Goal: Book appointment/travel/reservation

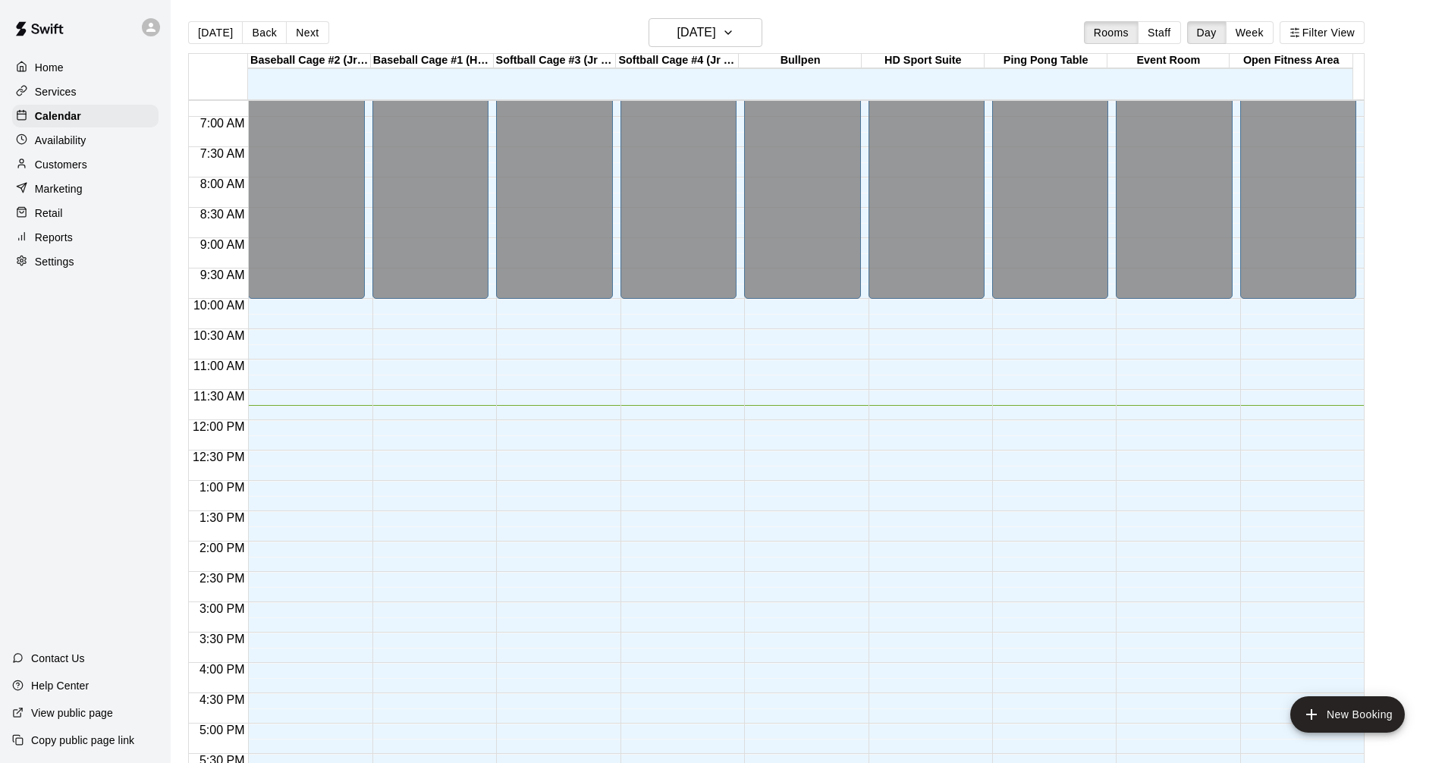
scroll to position [406, 0]
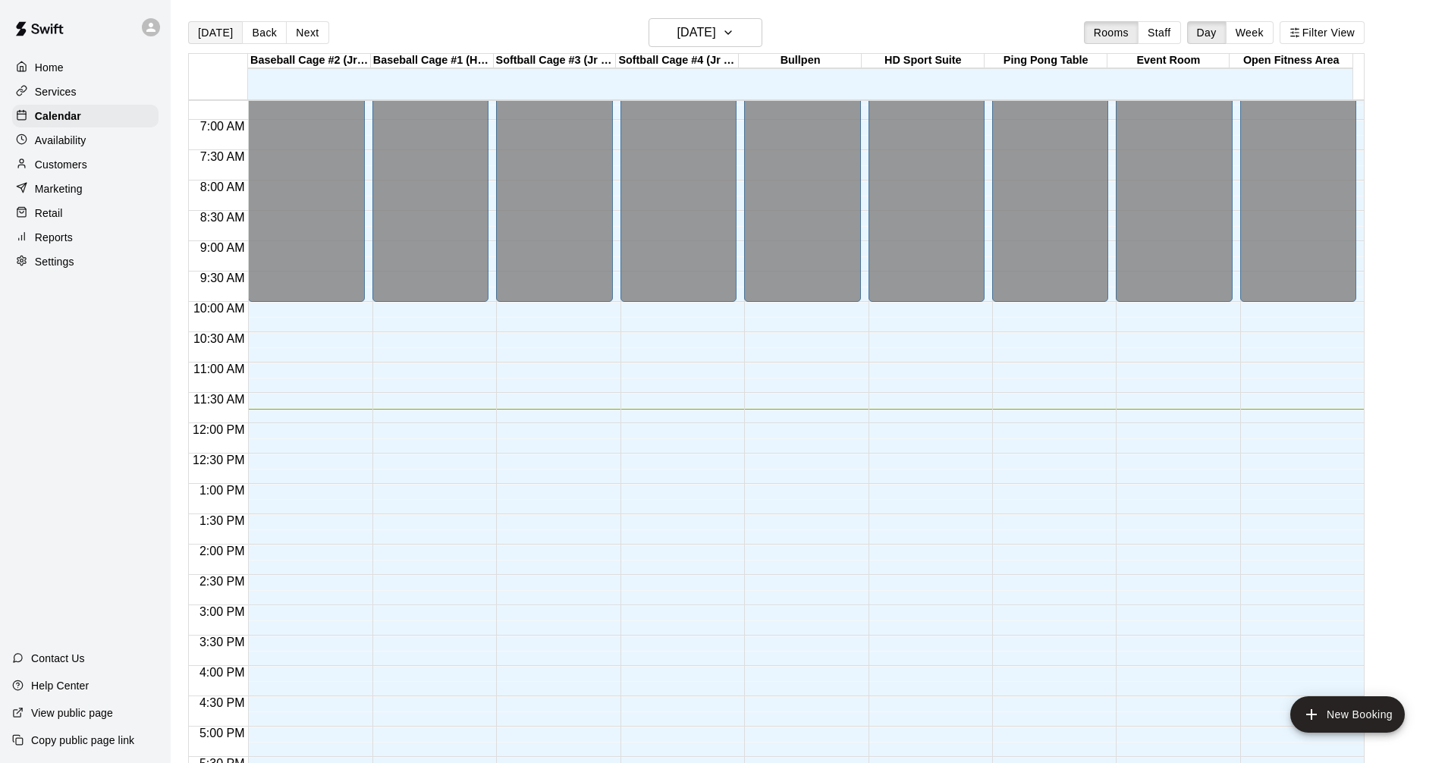
click at [211, 28] on button "[DATE]" at bounding box center [215, 32] width 55 height 23
click at [250, 32] on button "Back" at bounding box center [264, 32] width 45 height 23
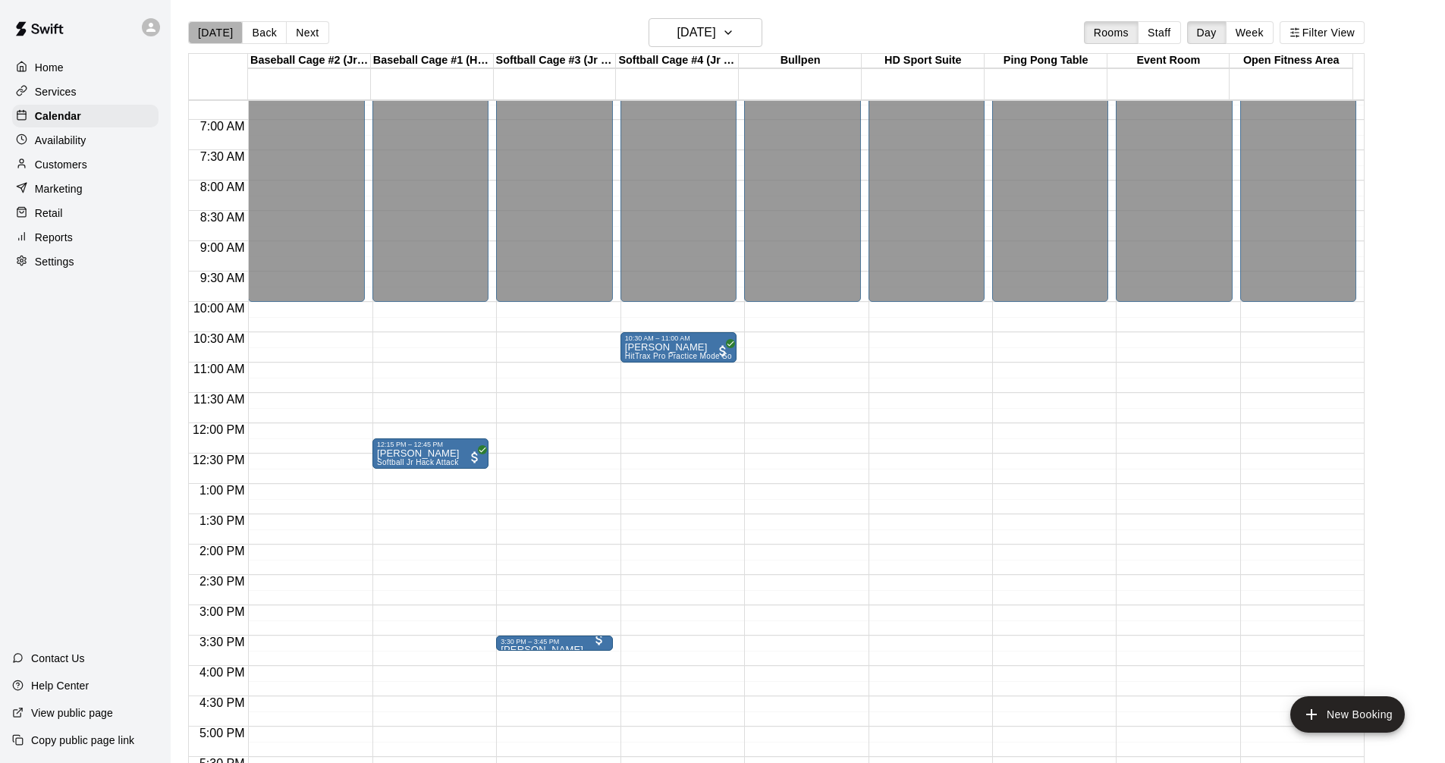
click at [215, 32] on button "[DATE]" at bounding box center [215, 32] width 55 height 23
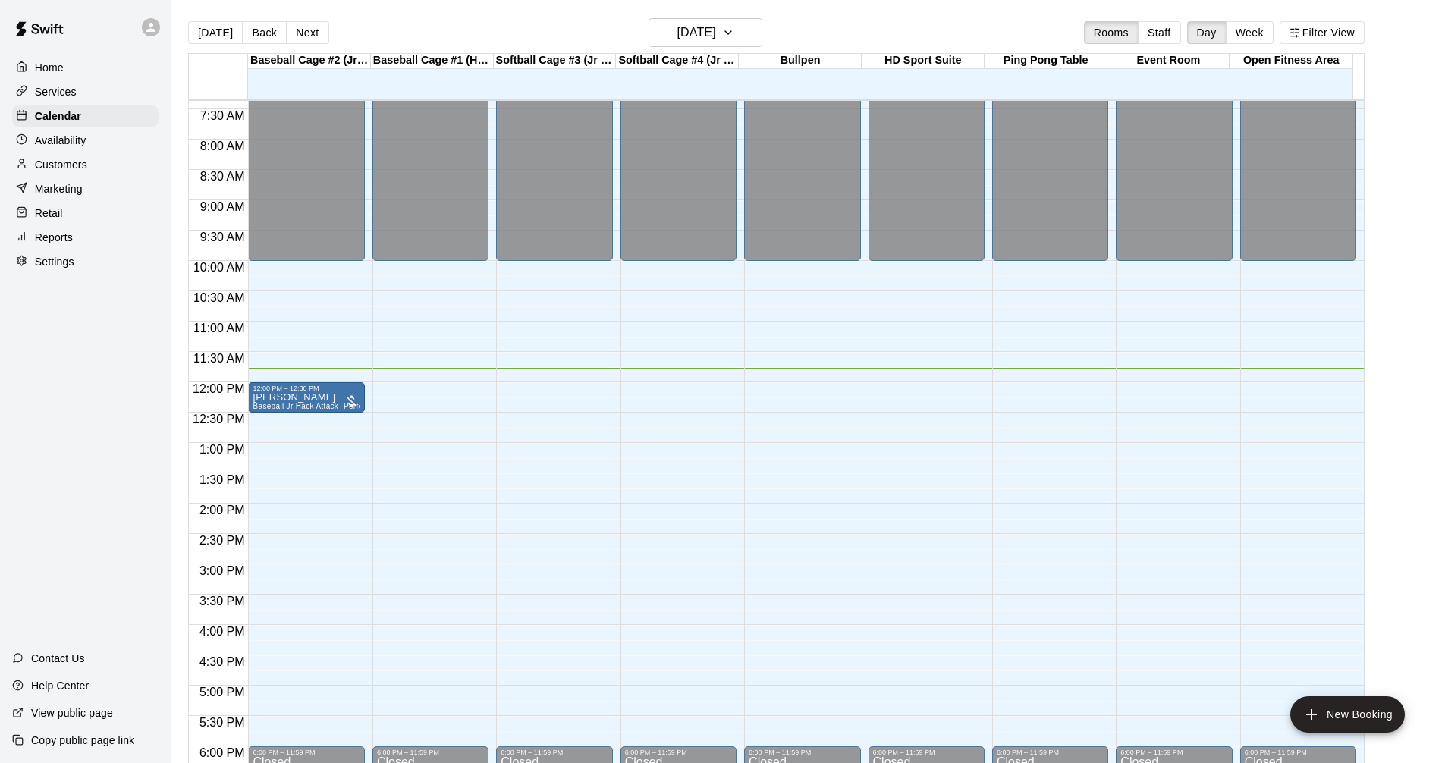
scroll to position [482, 0]
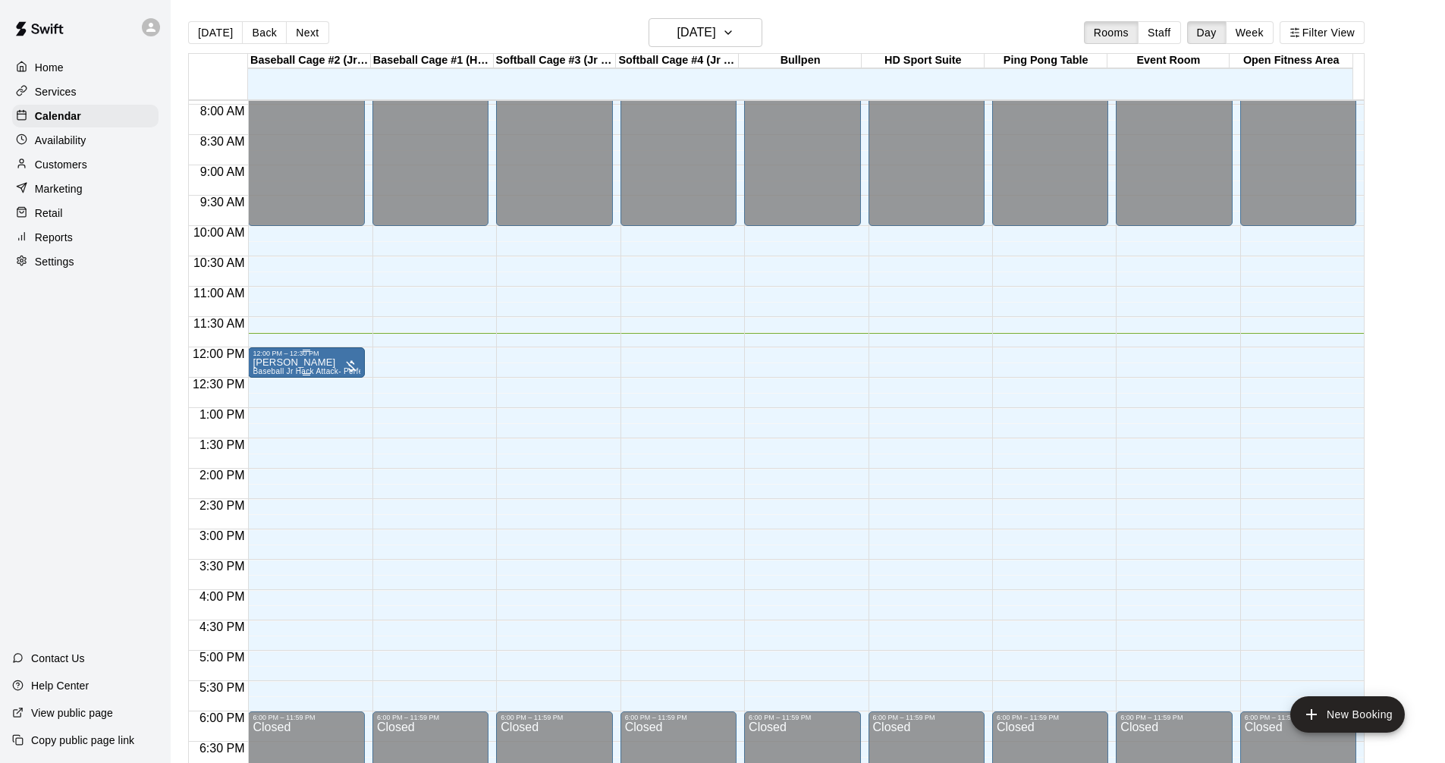
click at [313, 353] on div "12:00 PM – 12:30 PM" at bounding box center [306, 354] width 107 height 8
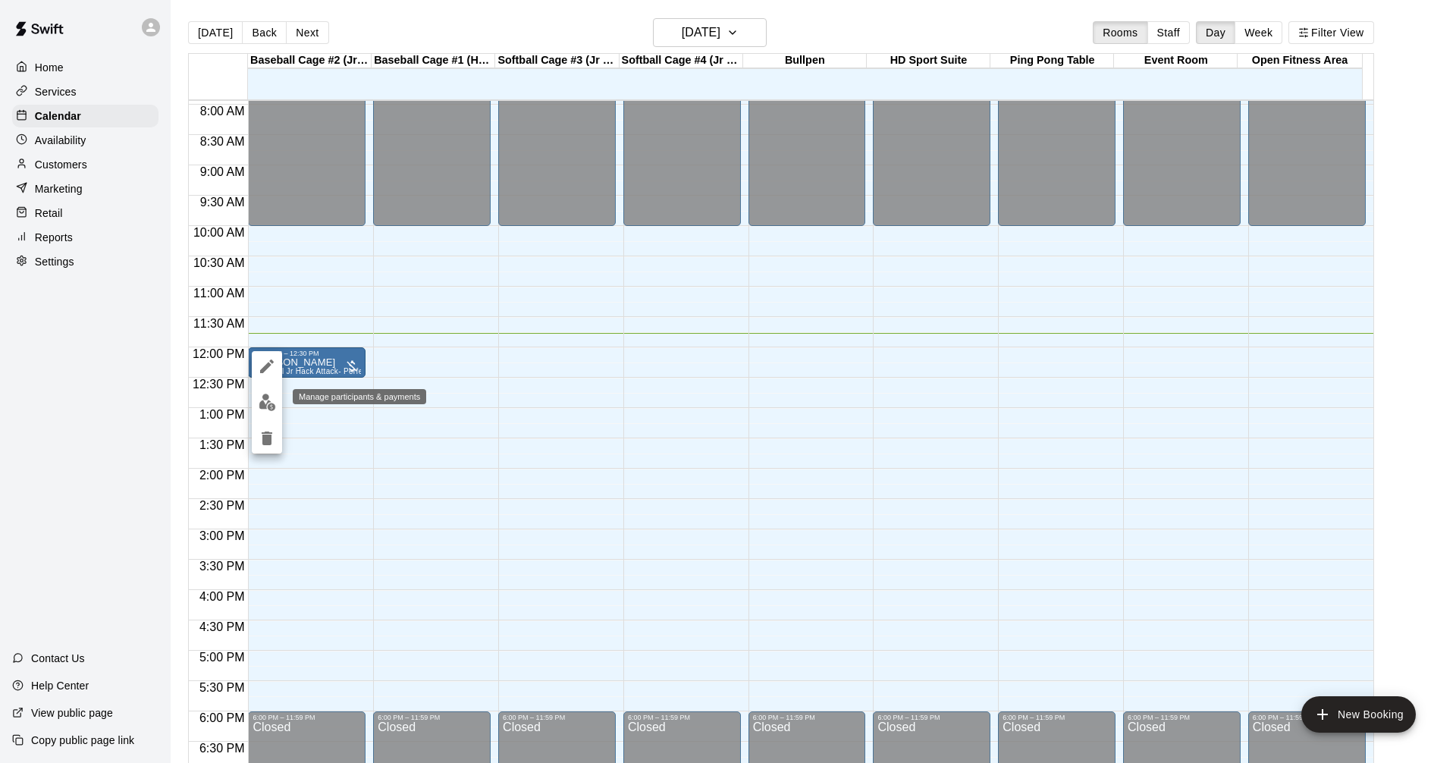
click at [269, 388] on button "edit" at bounding box center [267, 403] width 30 height 30
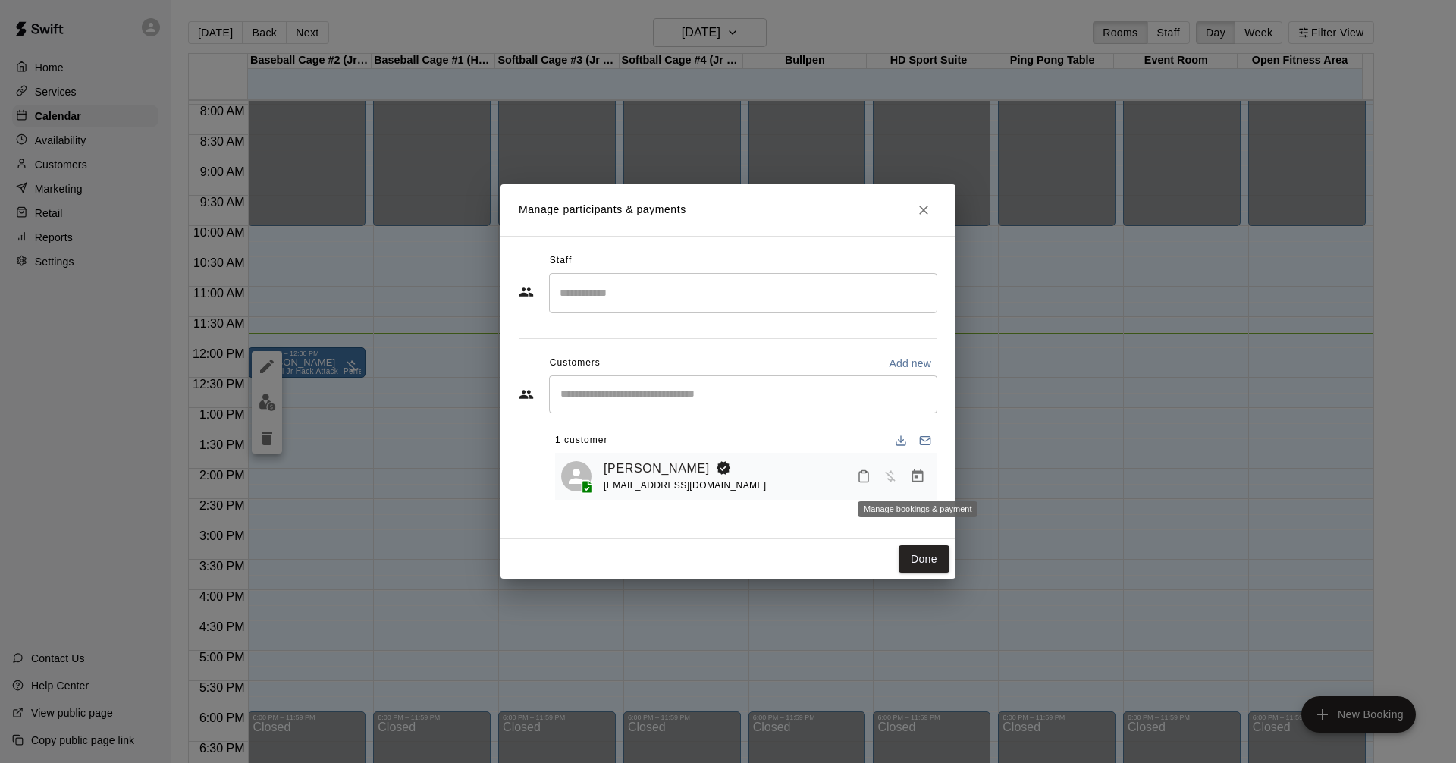
click at [914, 482] on icon "Manage bookings & payment" at bounding box center [917, 475] width 11 height 13
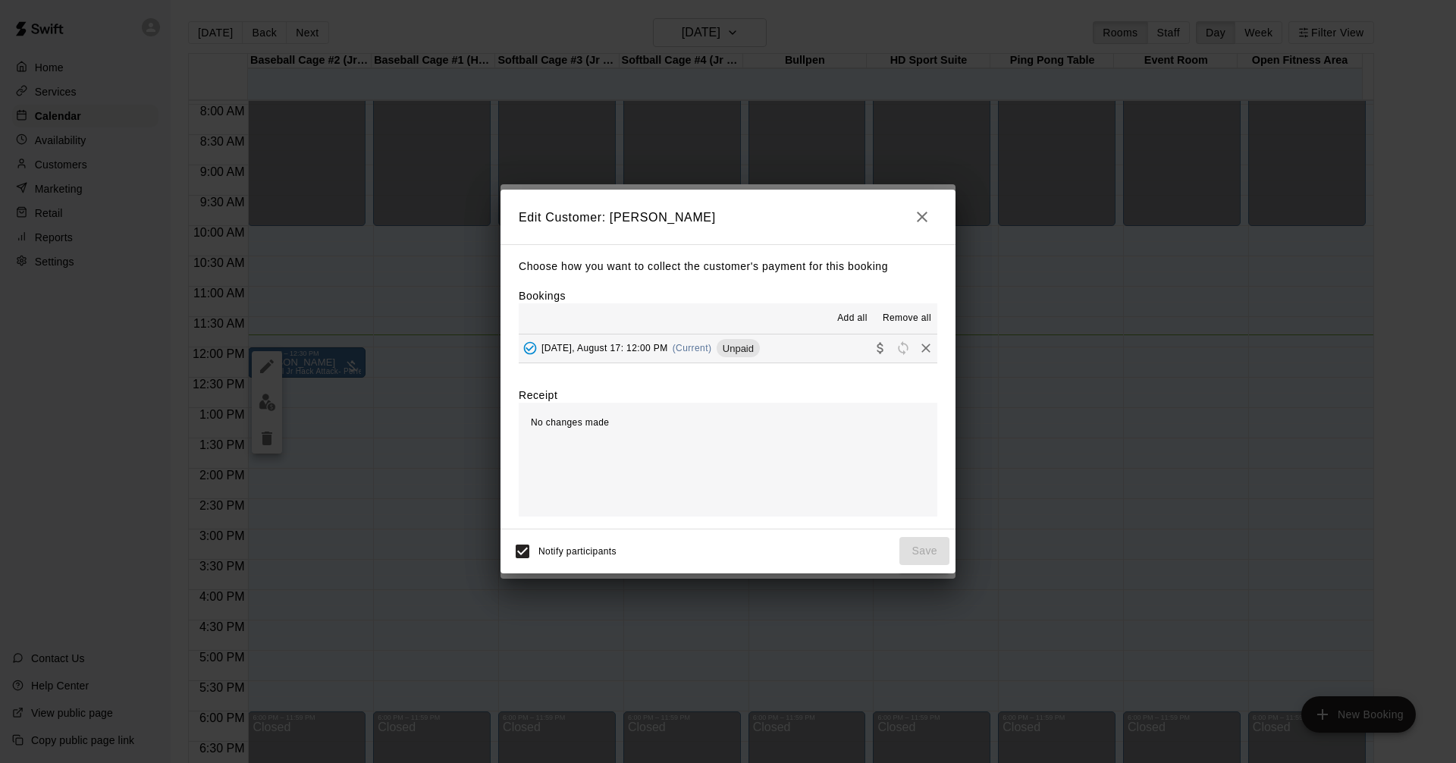
click at [792, 347] on button "[DATE], August 17: 12:00 PM (Current) Unpaid" at bounding box center [728, 348] width 419 height 28
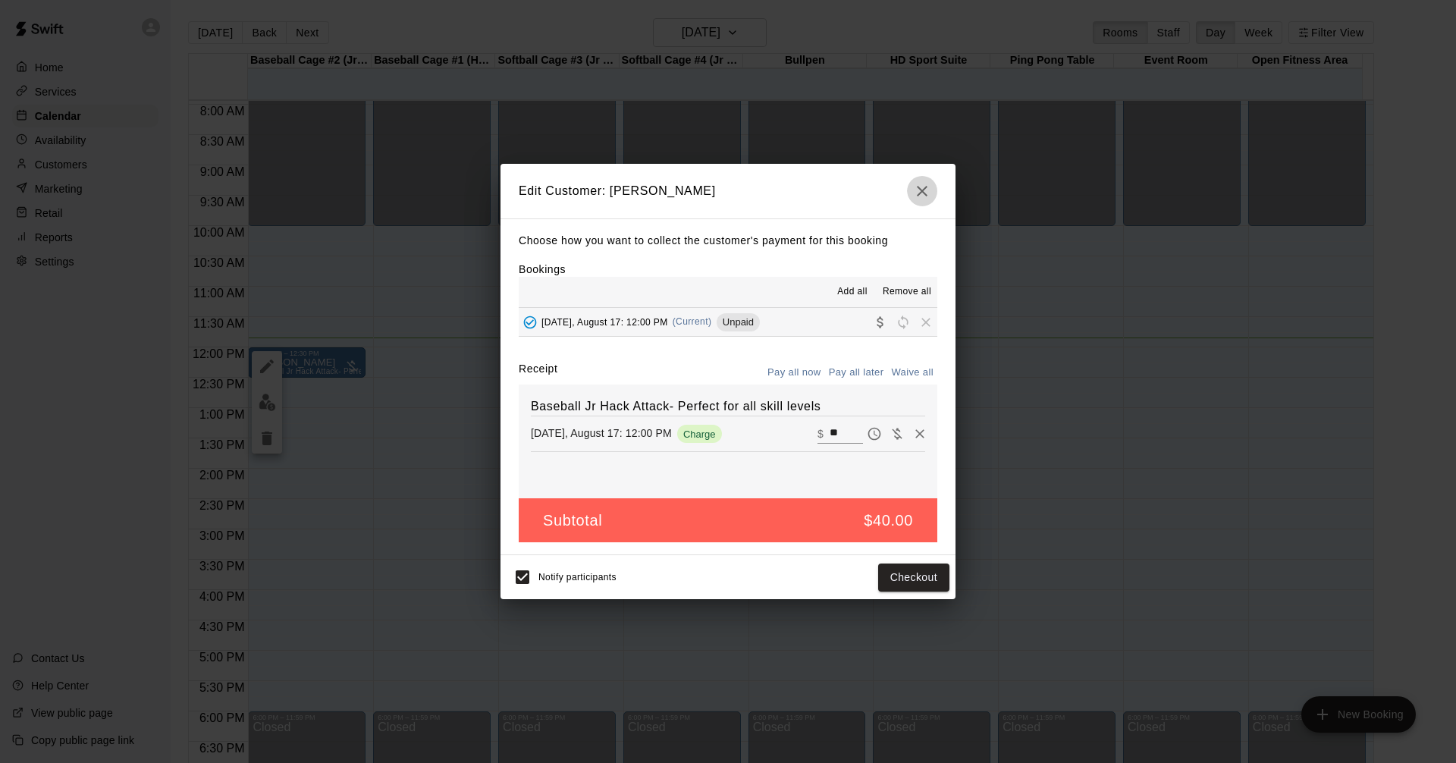
click at [925, 179] on button "button" at bounding box center [922, 191] width 30 height 30
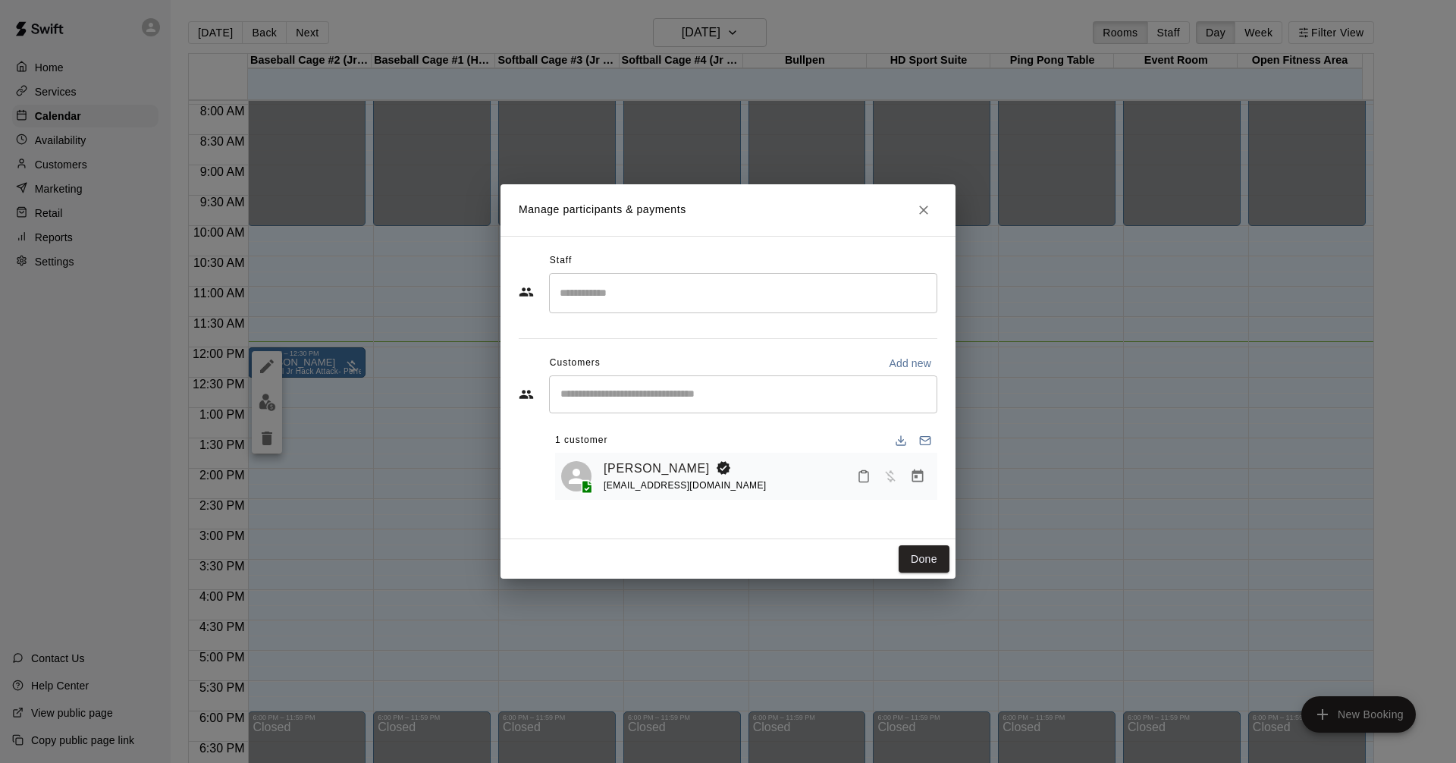
click at [930, 576] on div "Done" at bounding box center [728, 559] width 455 height 40
click at [934, 562] on button "Done" at bounding box center [924, 559] width 51 height 28
